Goal: Obtain resource: Download file/media

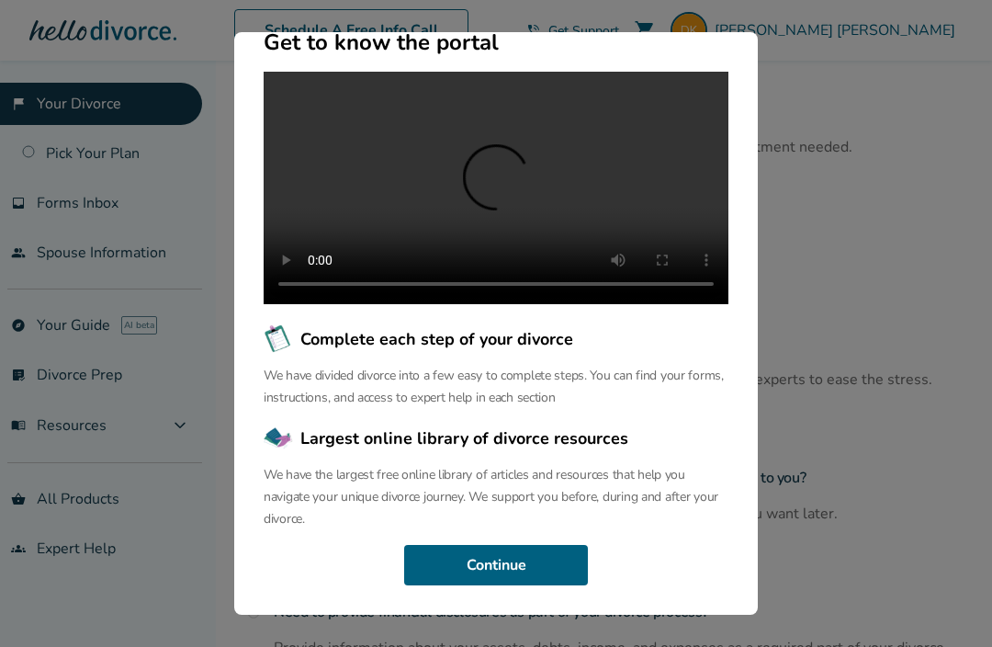
scroll to position [181, 0]
click at [498, 213] on video at bounding box center [496, 188] width 465 height 232
click at [523, 580] on button "Continue" at bounding box center [496, 565] width 184 height 40
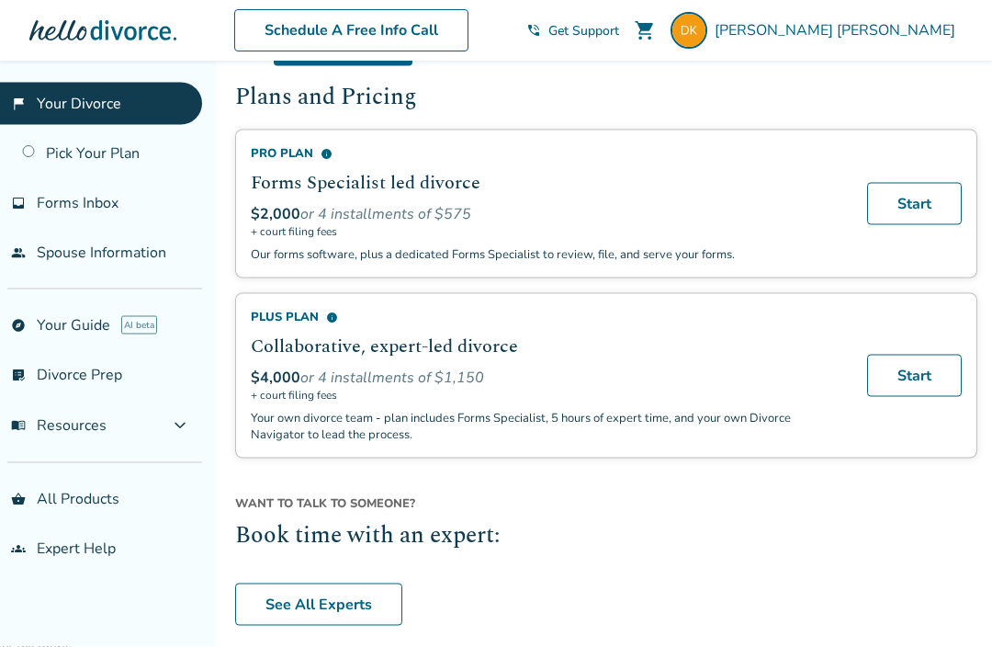
scroll to position [727, 0]
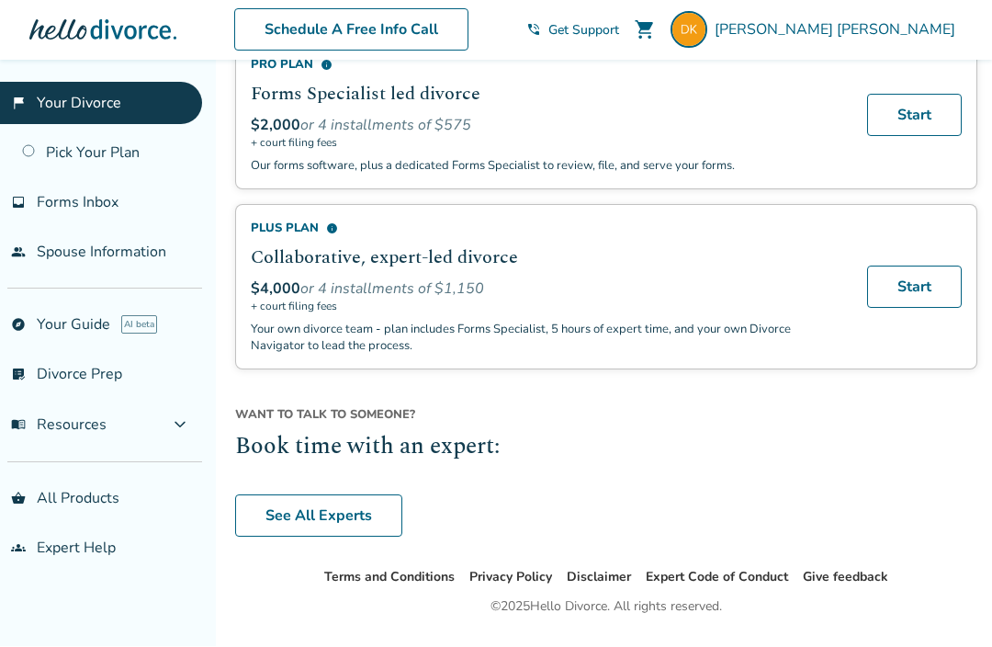
click at [354, 521] on link "See All Experts" at bounding box center [318, 516] width 167 height 42
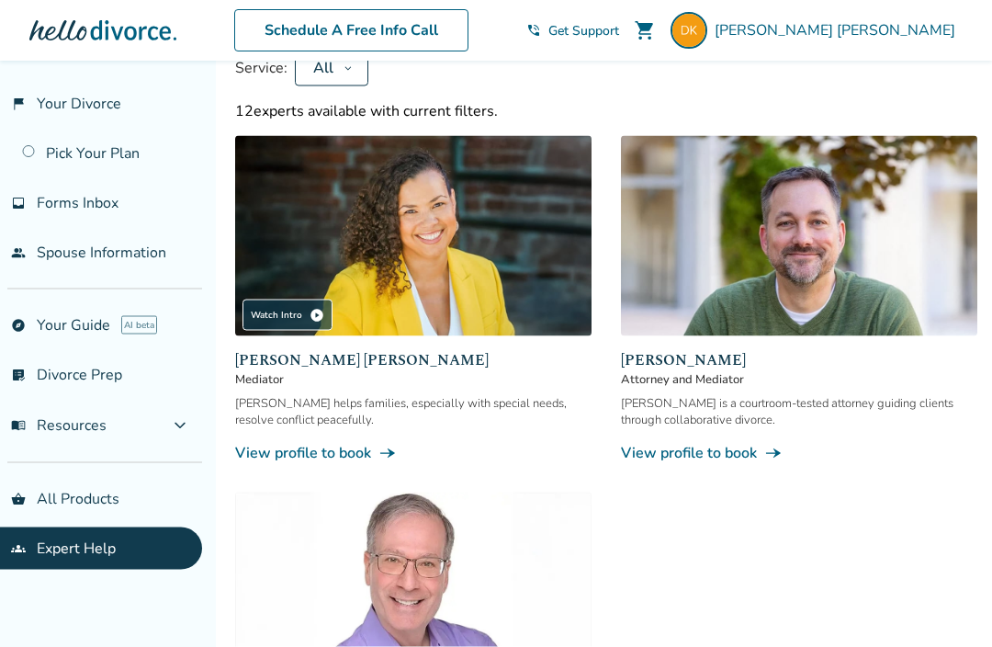
scroll to position [200, 0]
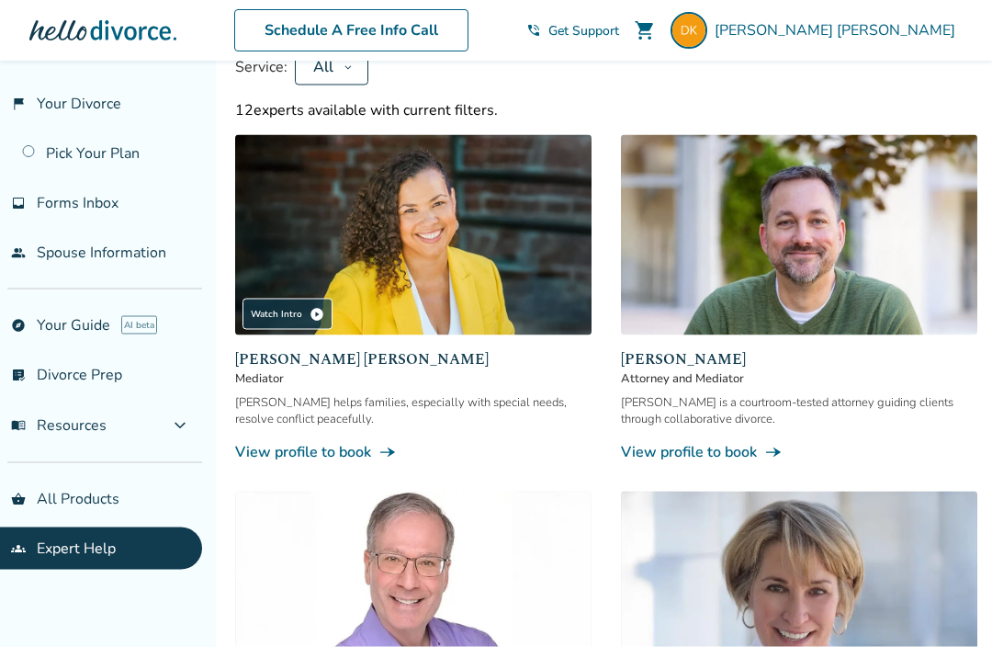
click at [704, 449] on link "View profile to book line_end_arrow_notch" at bounding box center [799, 452] width 356 height 20
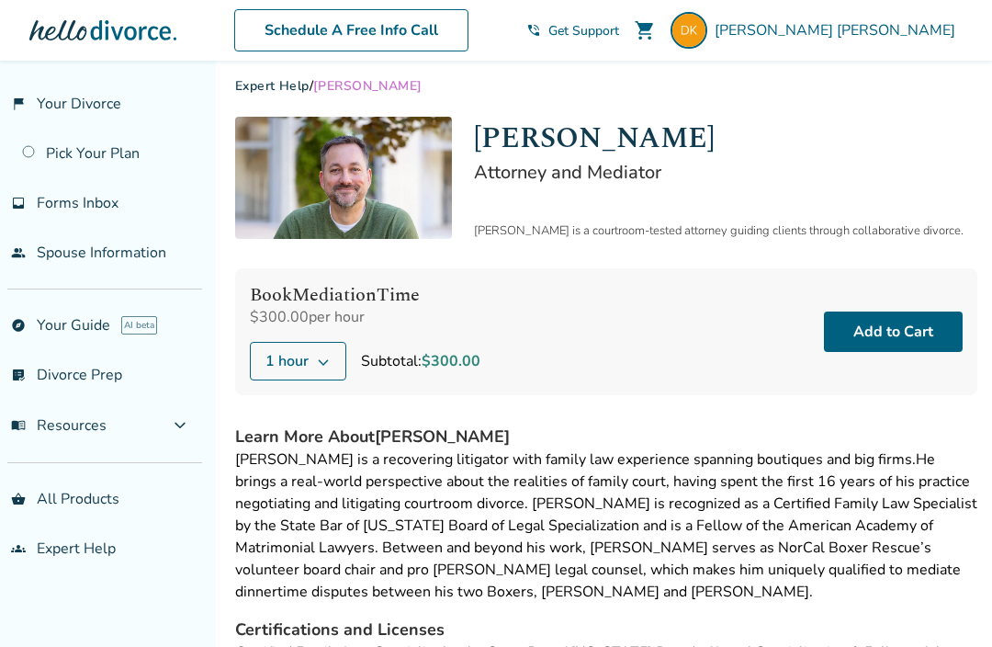
scroll to position [12, 0]
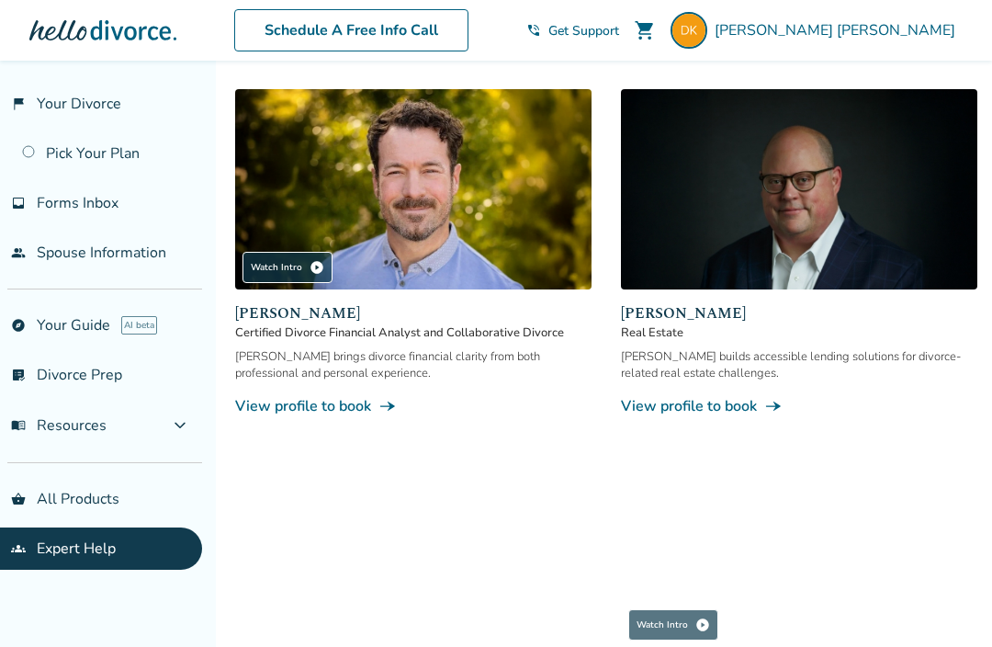
scroll to position [962, 0]
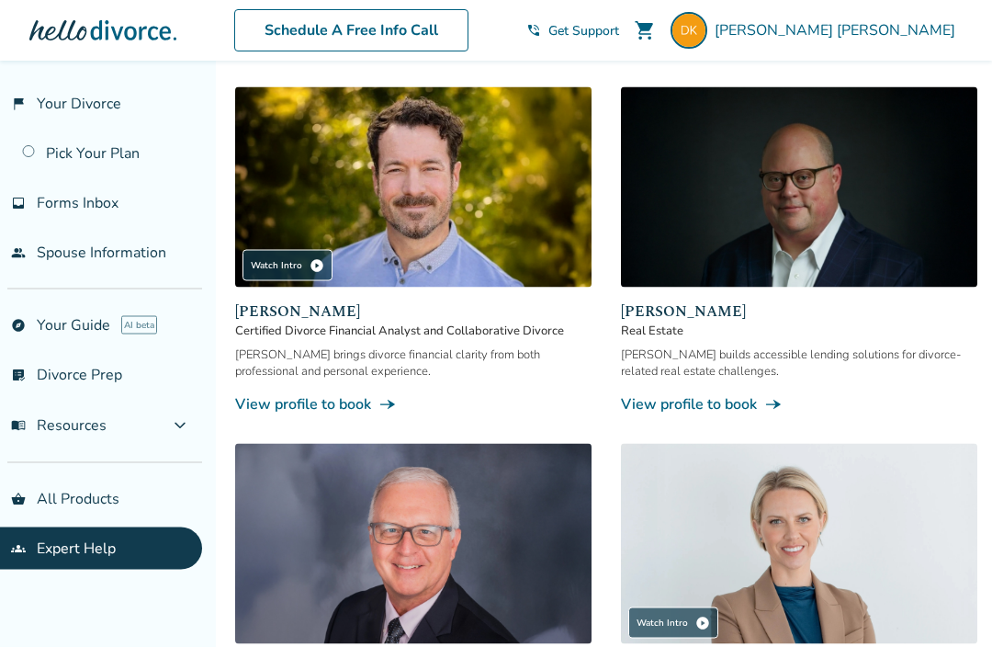
click at [316, 270] on span "play_circle" at bounding box center [317, 265] width 15 height 15
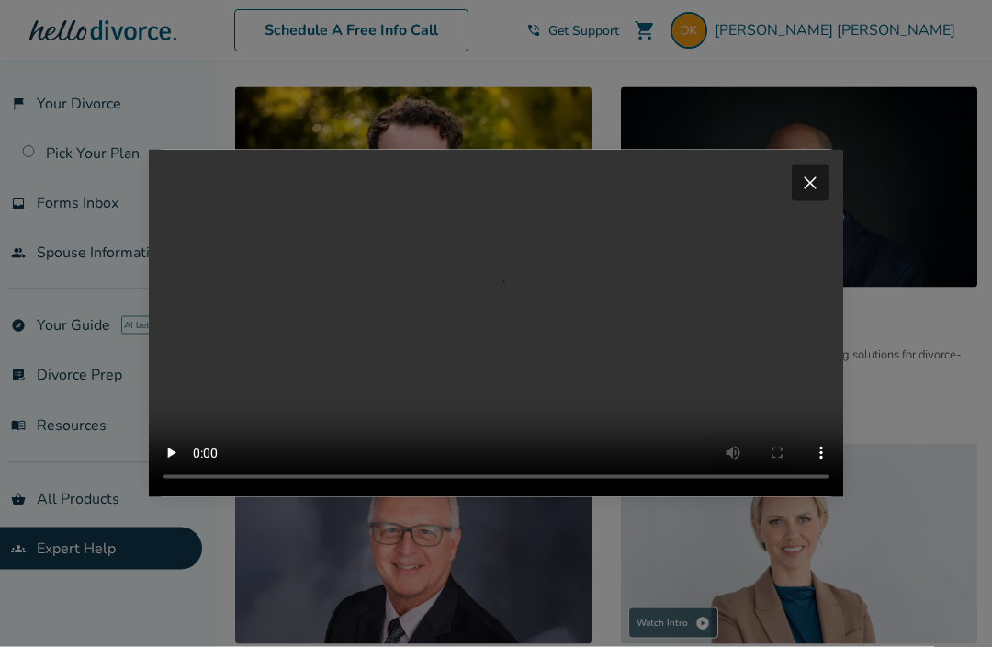
scroll to position [963, 0]
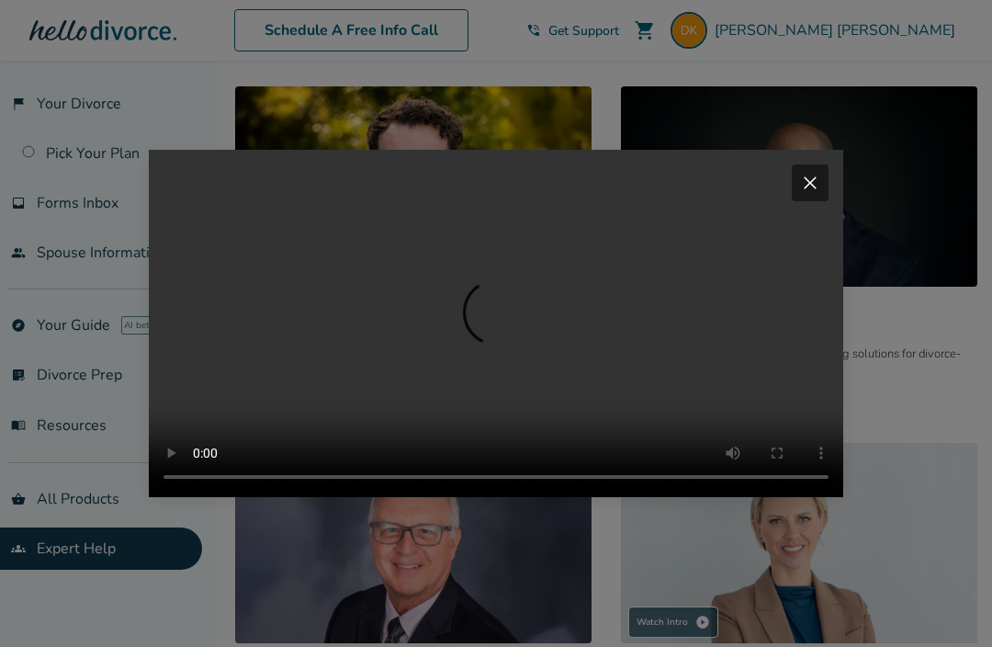
click at [775, 319] on video "Your browser does not support the video tag." at bounding box center [496, 323] width 694 height 347
click at [817, 186] on span "close" at bounding box center [810, 183] width 22 height 22
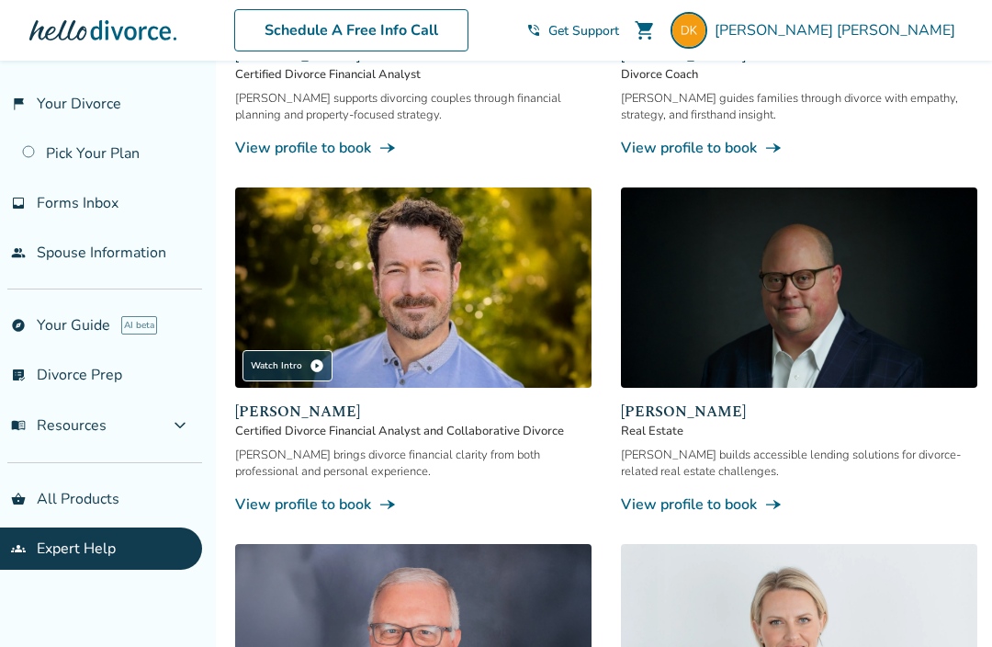
scroll to position [864, 0]
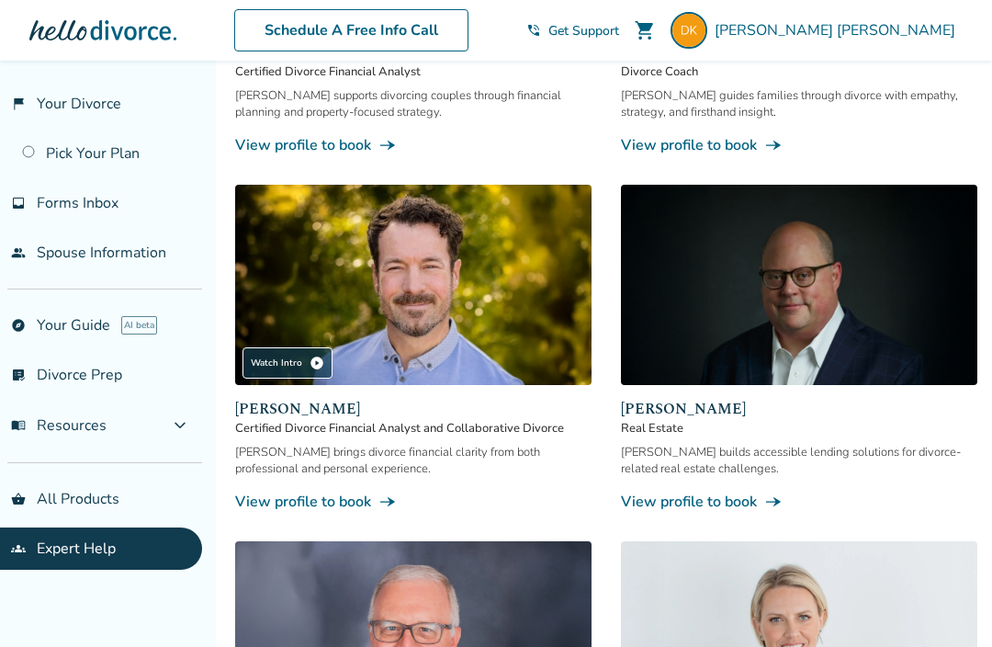
click at [91, 109] on link "flag_2 Your Divorce" at bounding box center [101, 104] width 202 height 42
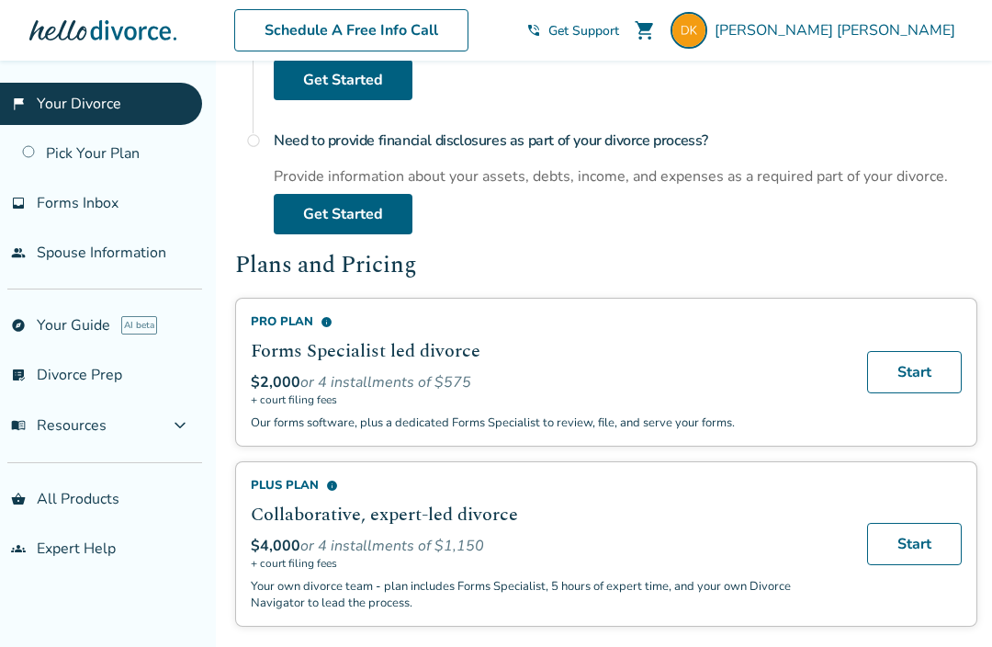
scroll to position [470, 0]
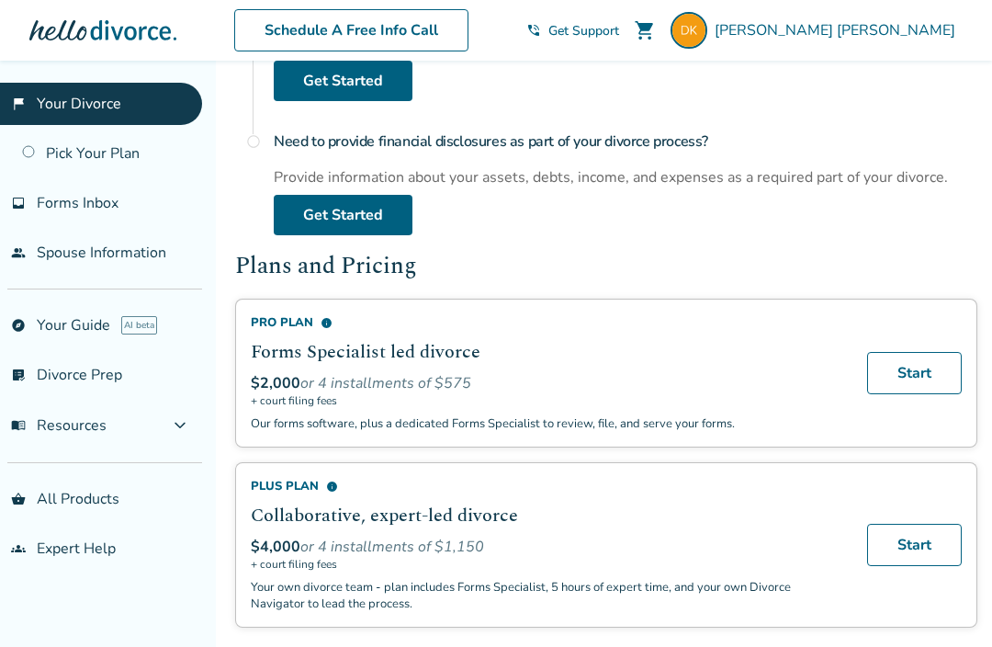
click at [83, 323] on link "explore Your Guide AI beta" at bounding box center [101, 325] width 202 height 42
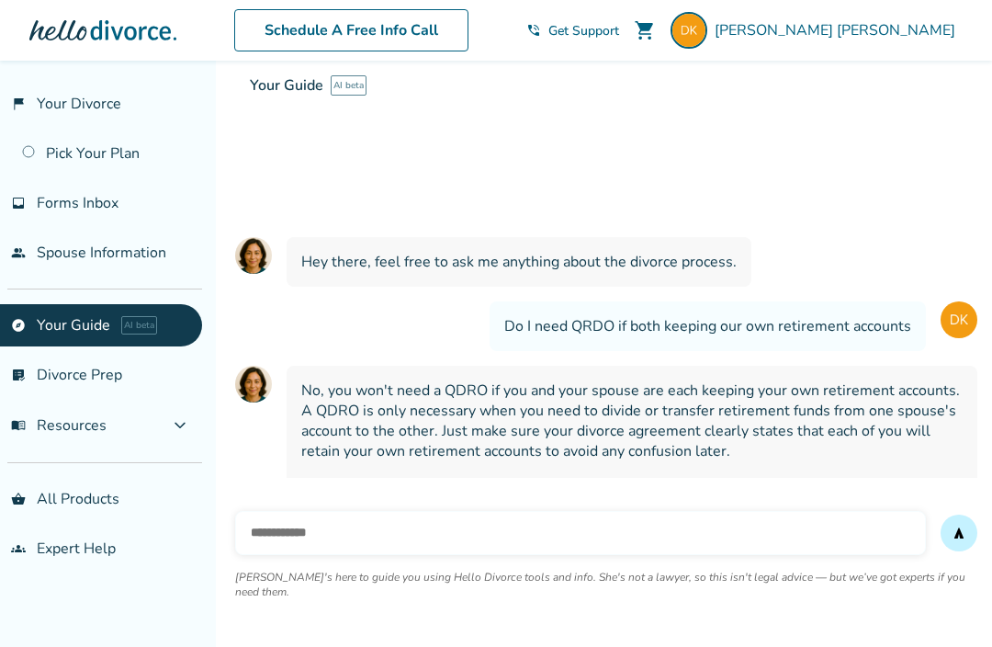
scroll to position [120, 0]
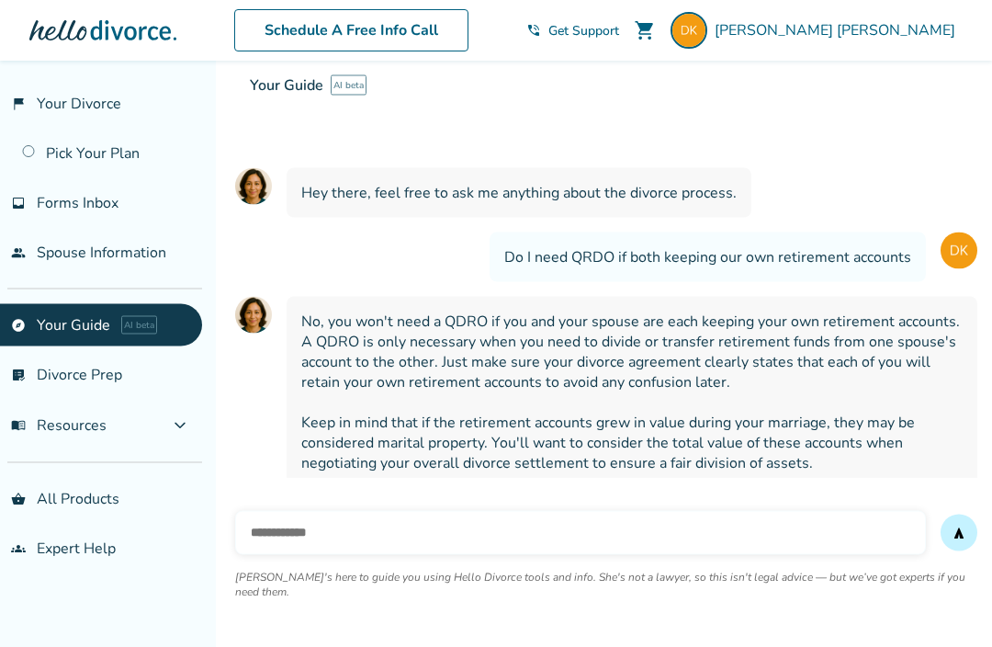
click at [94, 378] on link "list_alt_check Divorce Prep" at bounding box center [101, 375] width 202 height 42
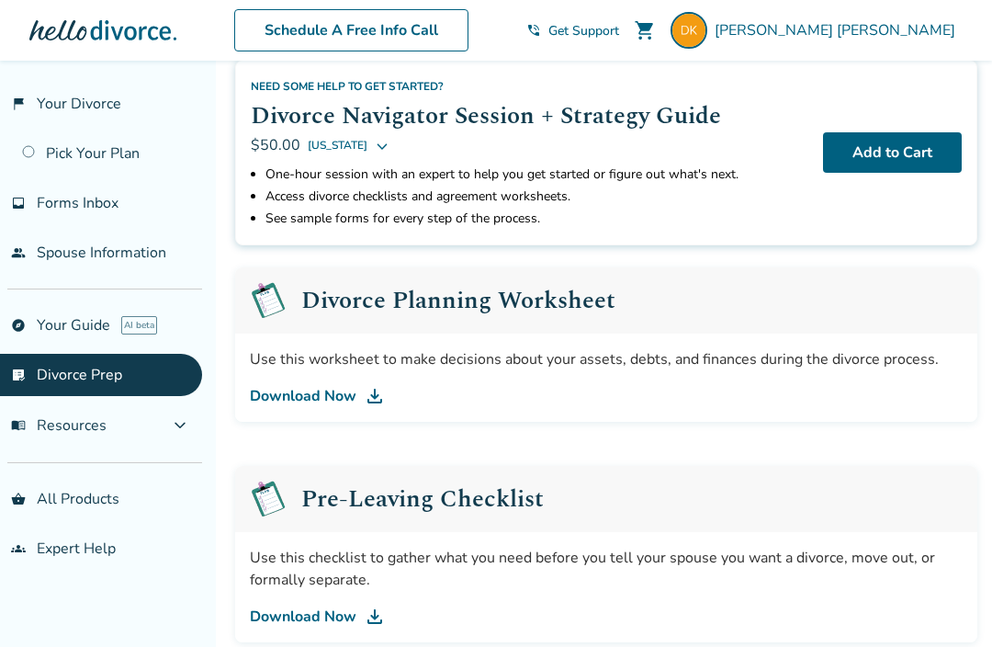
scroll to position [99, 0]
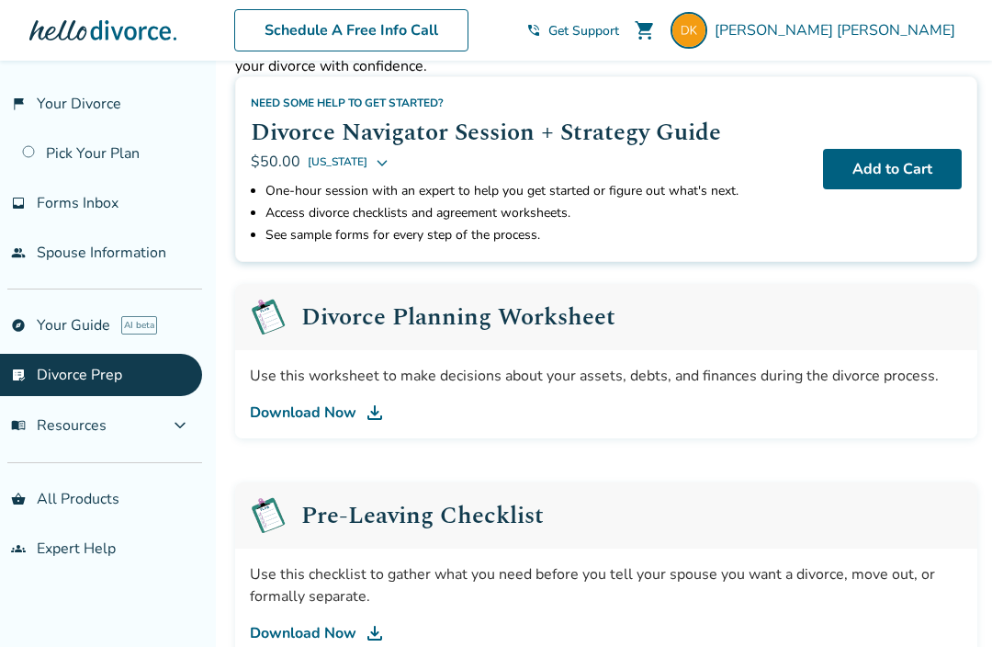
click at [325, 423] on link "Download Now" at bounding box center [606, 412] width 713 height 22
